Goal: Check status: Check status

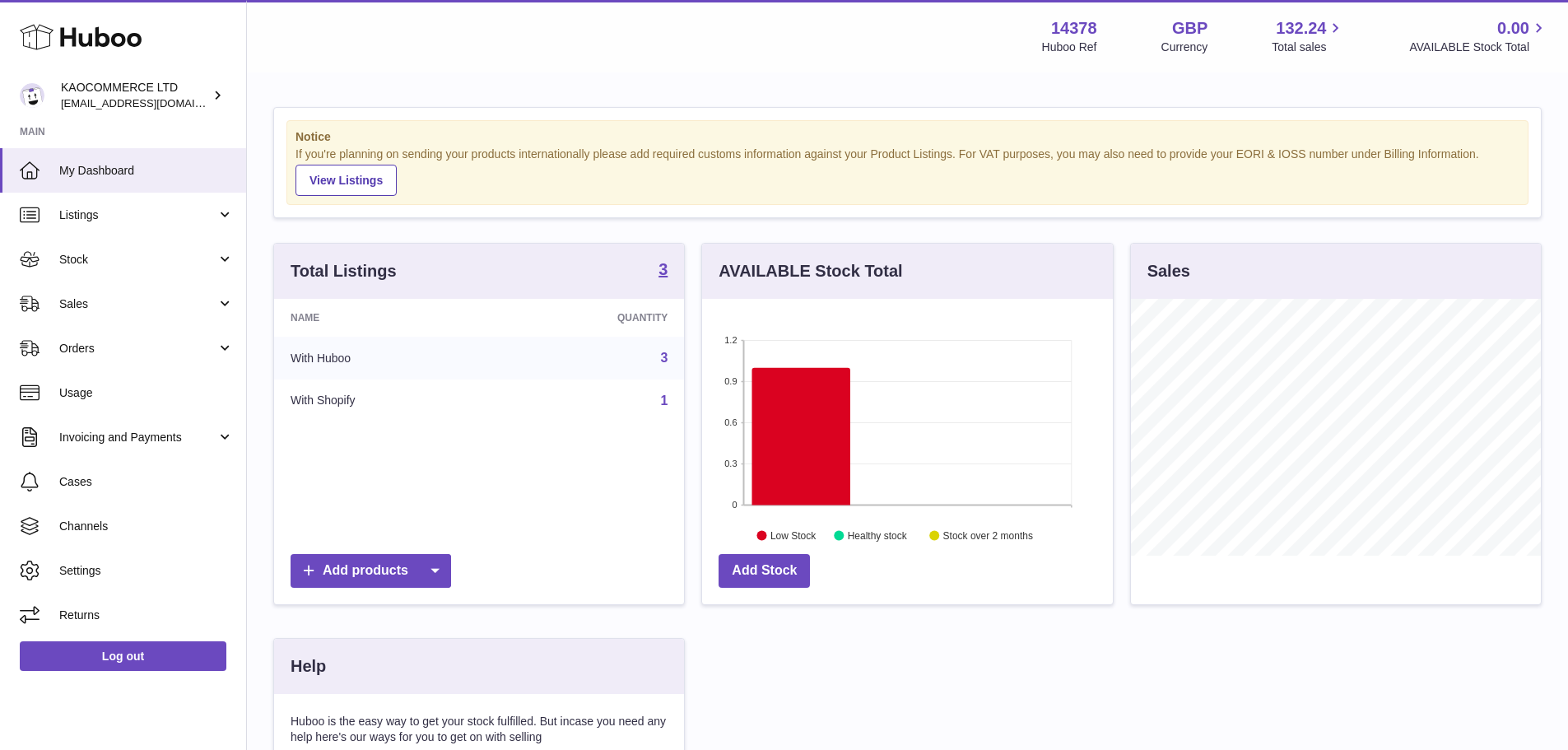
scroll to position [257, 411]
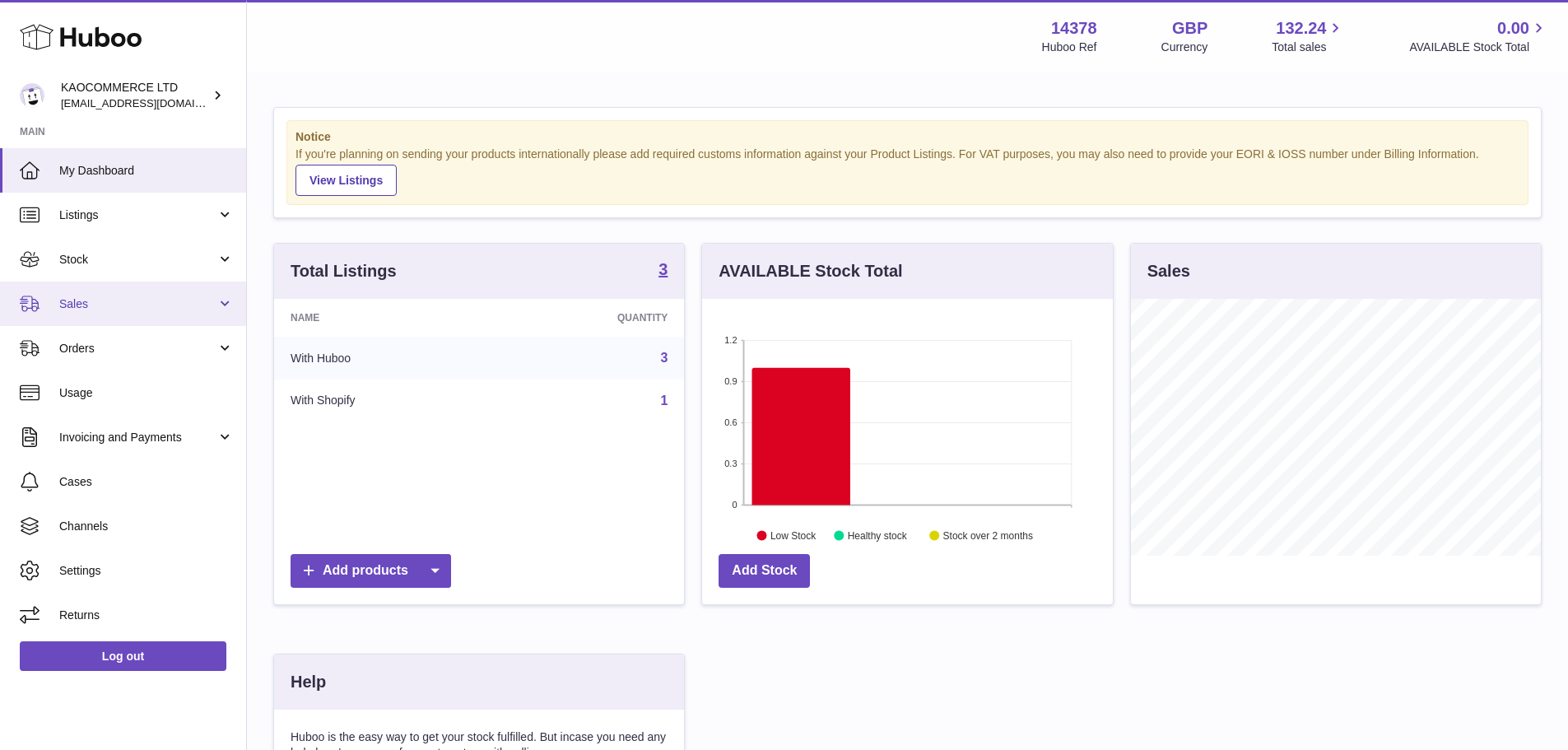
click at [203, 299] on span "Sales" at bounding box center [138, 304] width 157 height 16
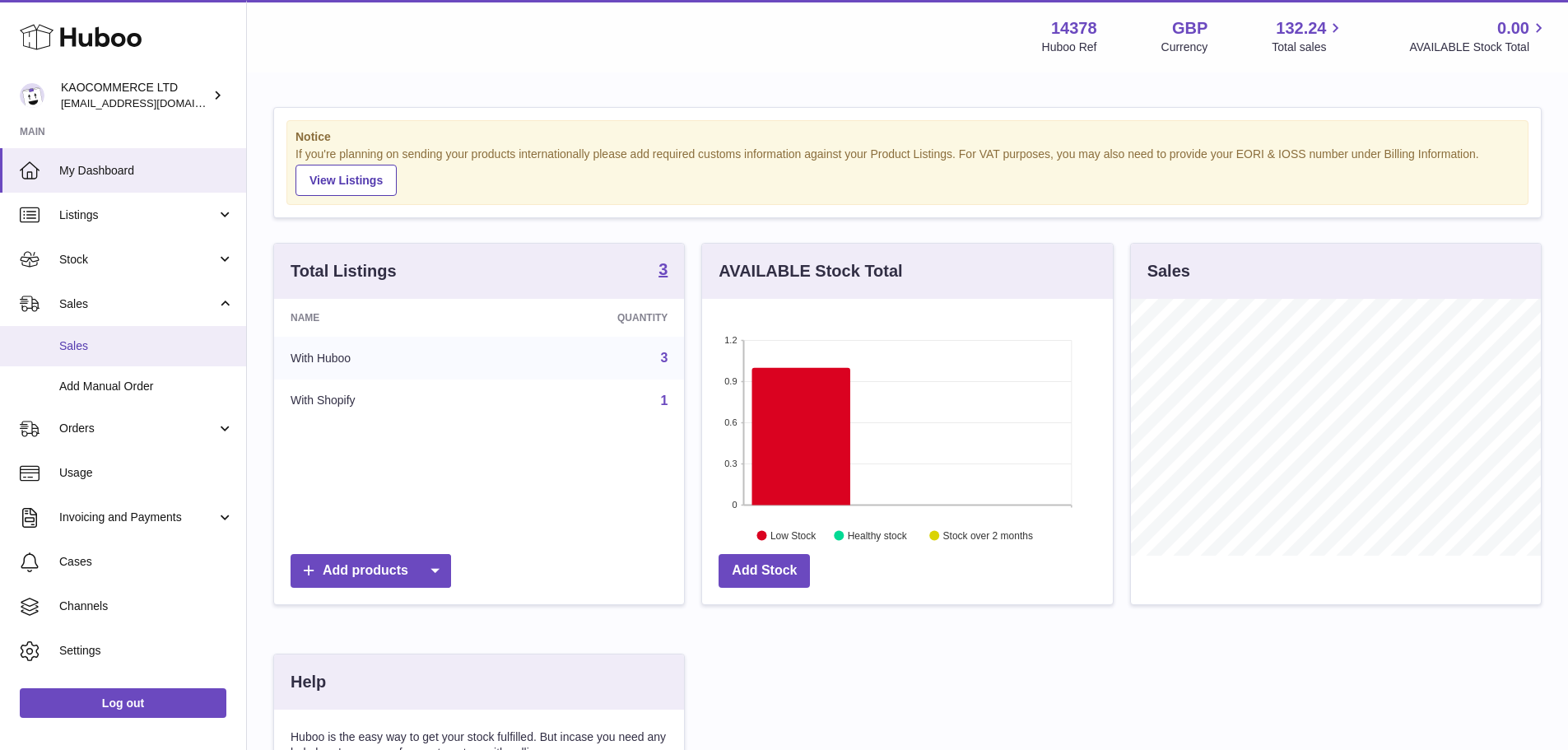
click at [190, 343] on span "Sales" at bounding box center [147, 346] width 175 height 16
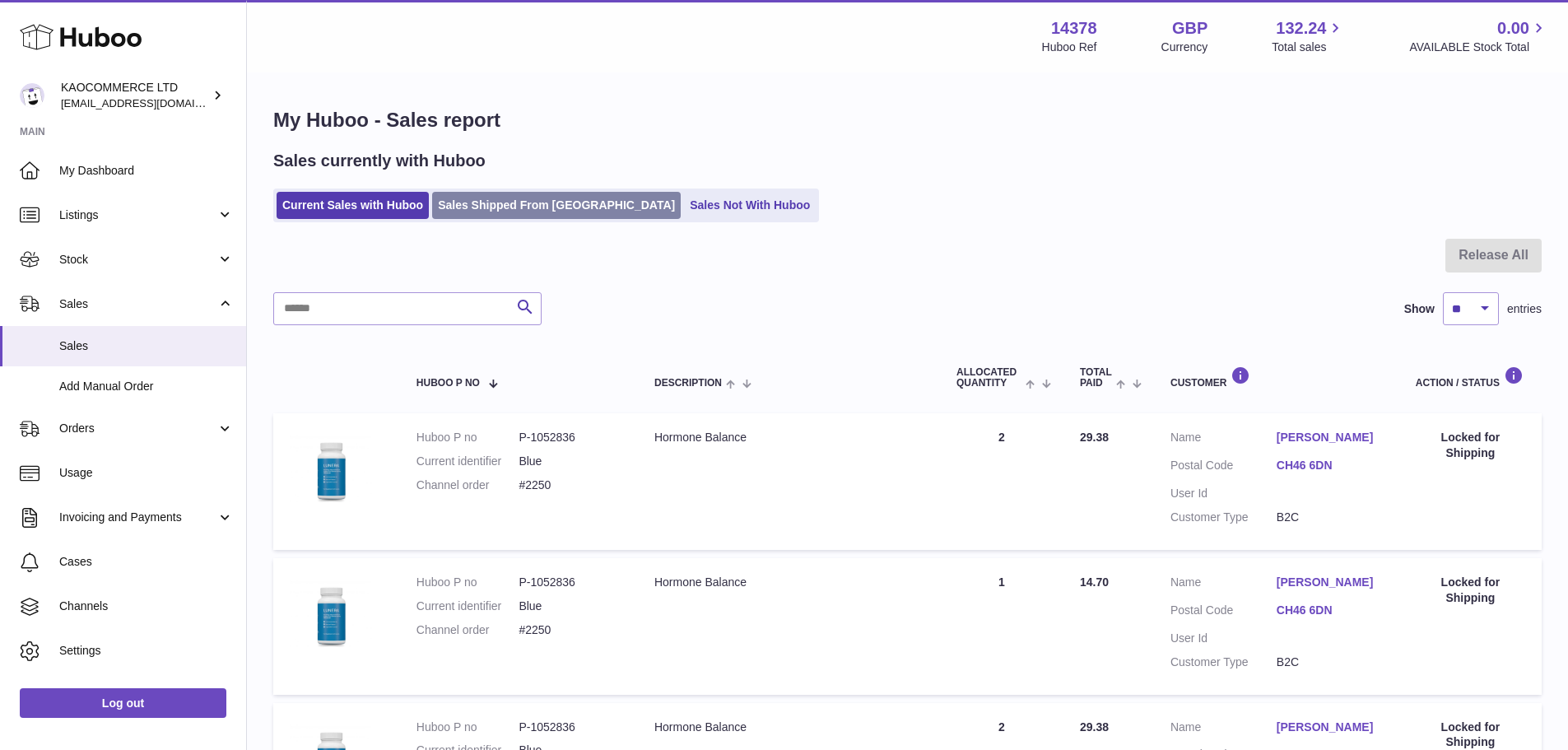
click at [537, 211] on link "Sales Shipped From [GEOGRAPHIC_DATA]" at bounding box center [556, 205] width 248 height 27
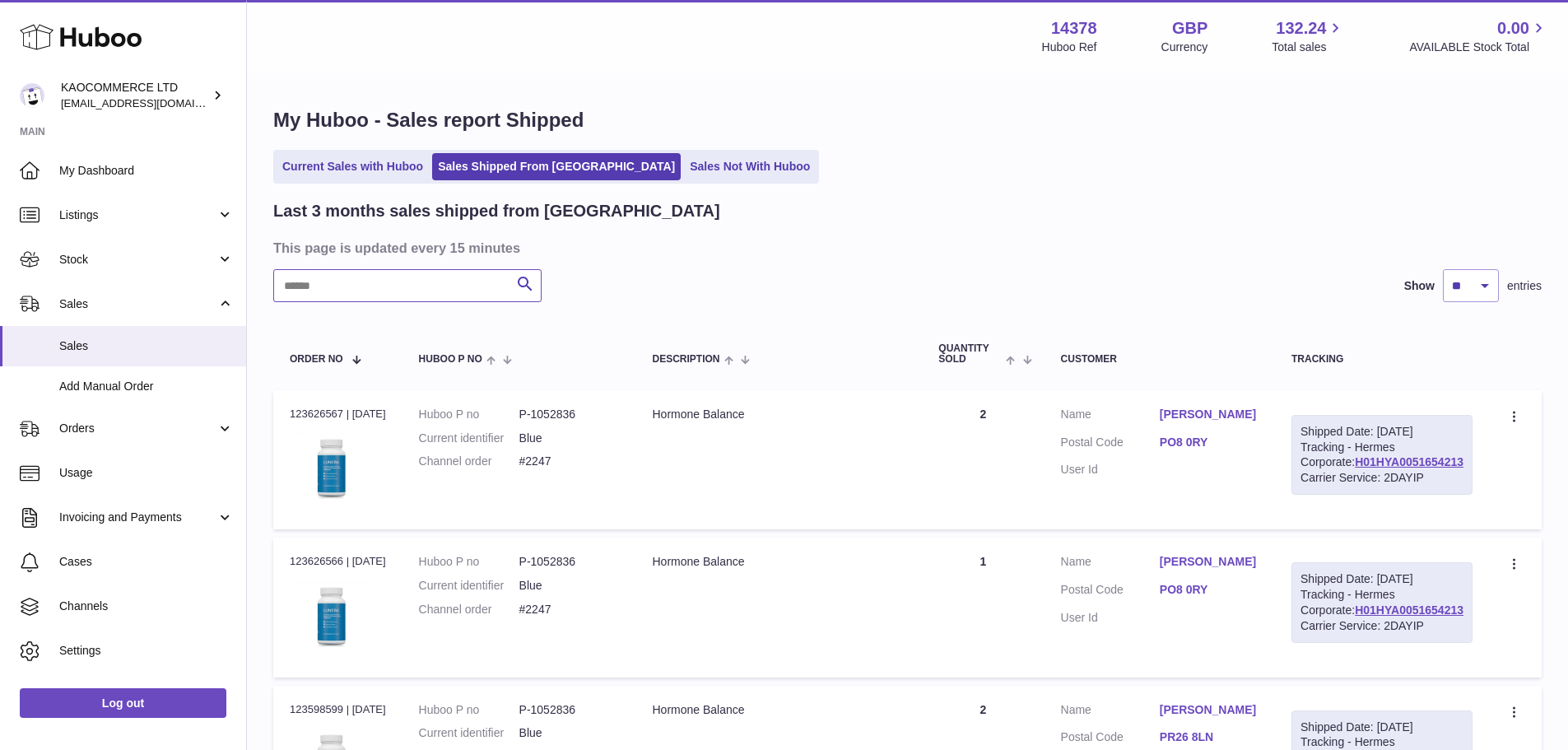
click at [478, 272] on input "text" at bounding box center [407, 285] width 268 height 33
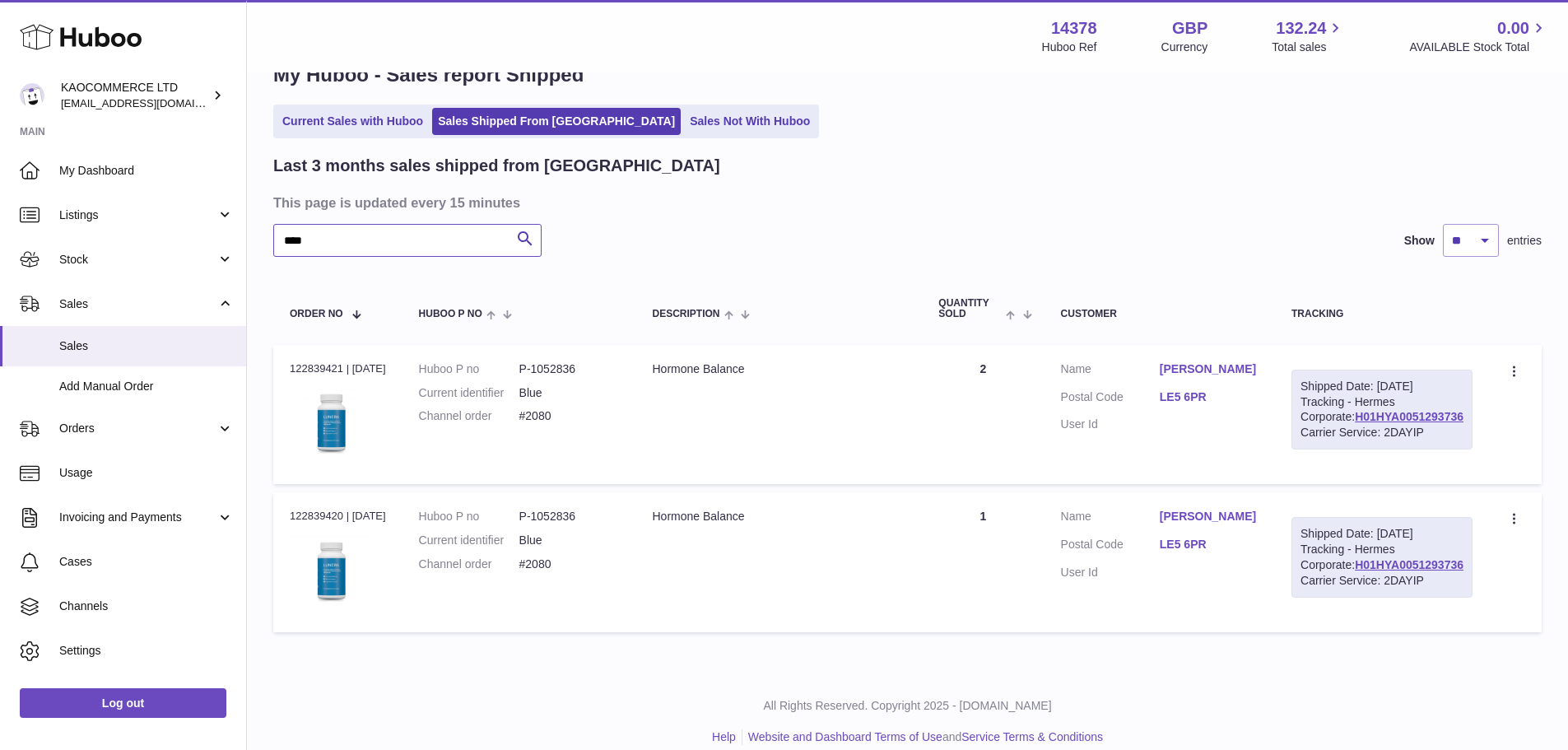
scroll to position [139, 0]
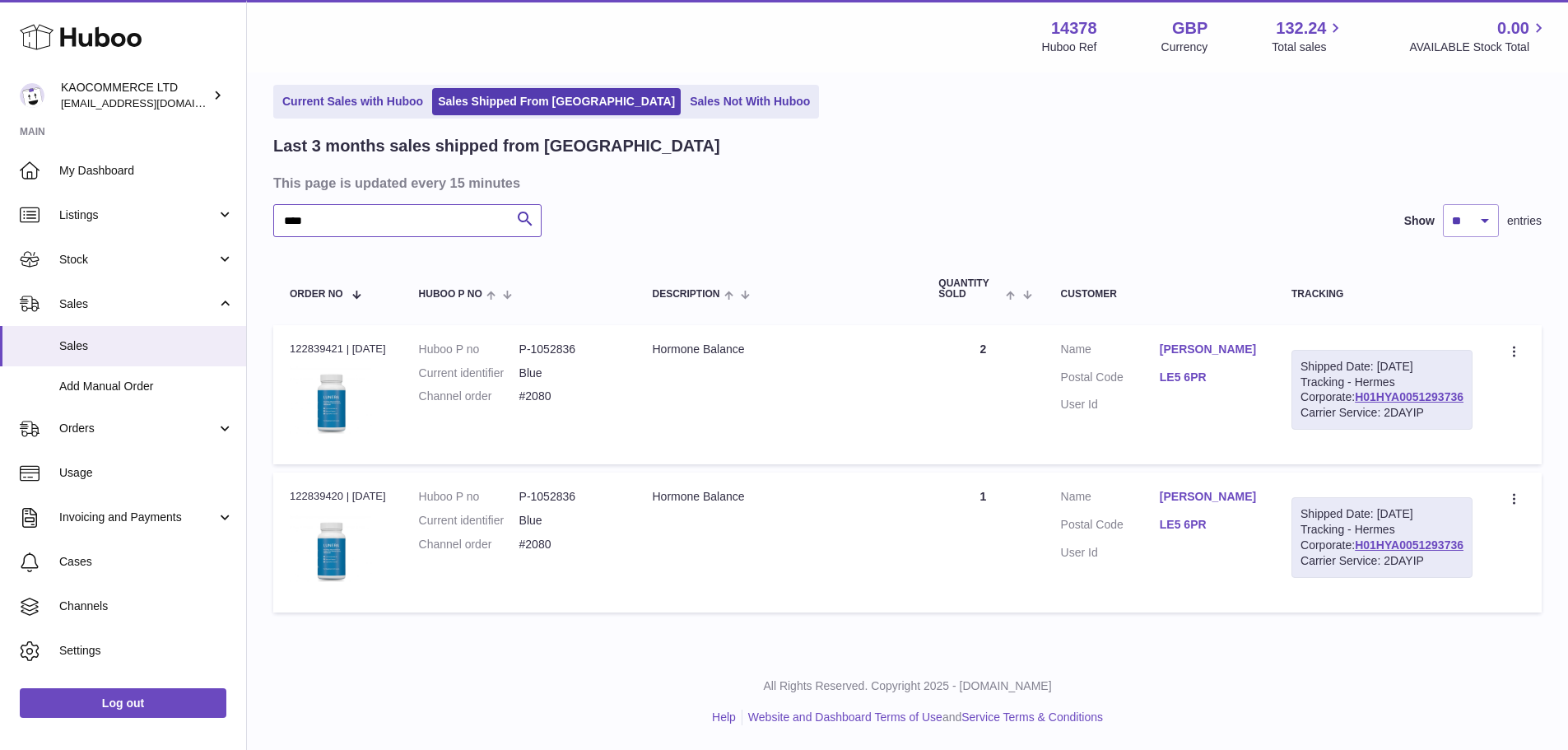
type input "****"
click at [311, 342] on div "Order no 122839421 | 14th Aug" at bounding box center [337, 349] width 96 height 15
copy div "122839421"
